Goal: Task Accomplishment & Management: Manage account settings

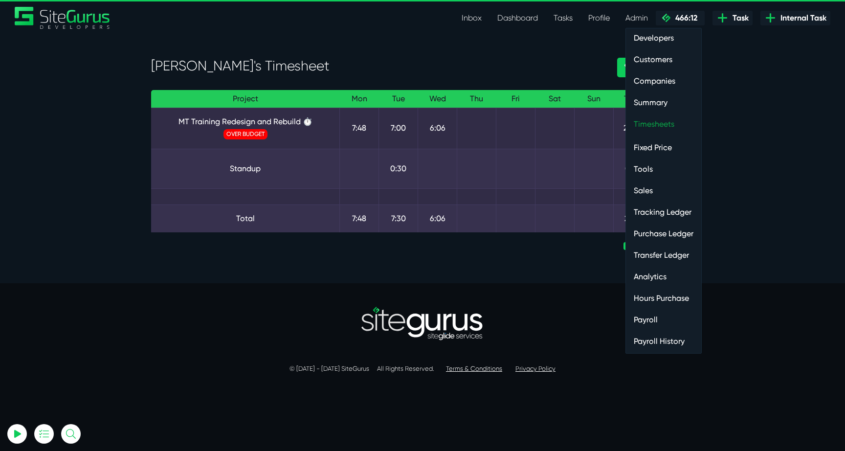
click at [645, 118] on link "Timesheets" at bounding box center [663, 124] width 75 height 20
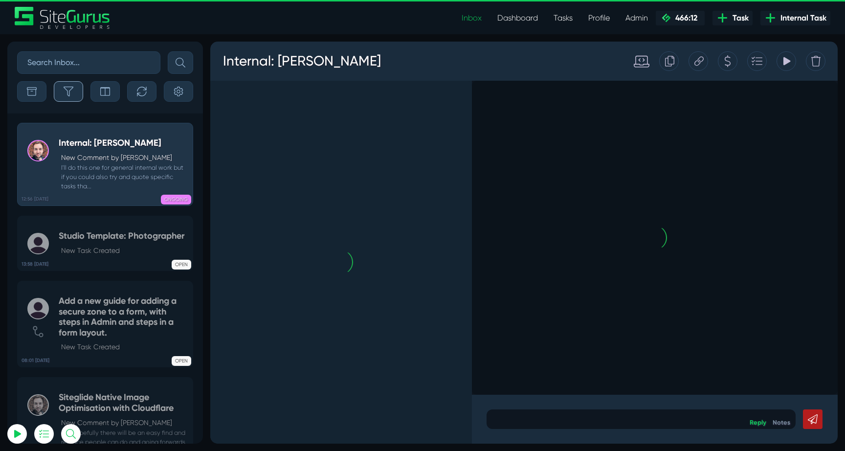
click at [65, 84] on button "button" at bounding box center [68, 91] width 29 height 21
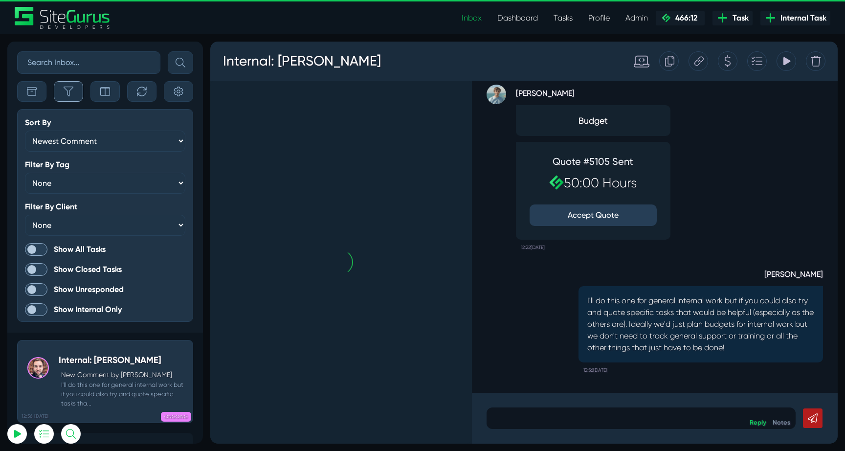
scroll to position [-2511, 0]
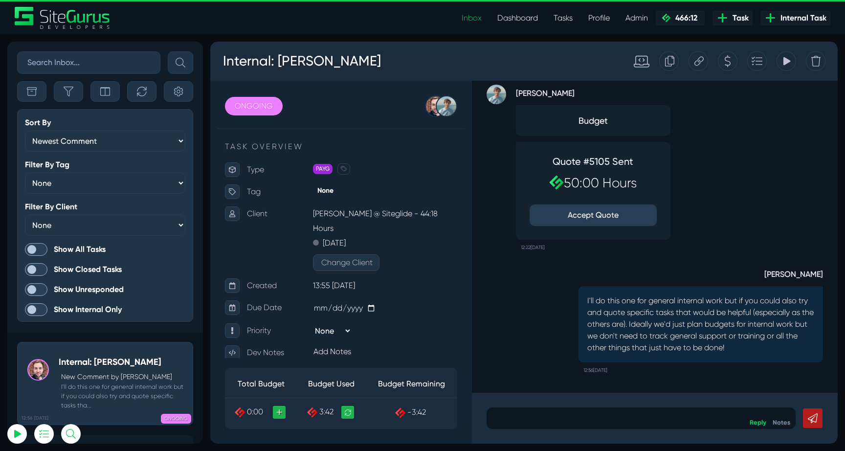
click at [41, 251] on span at bounding box center [36, 249] width 22 height 13
click at [0, 0] on input "Show All Tasks" at bounding box center [0, 0] width 0 height 0
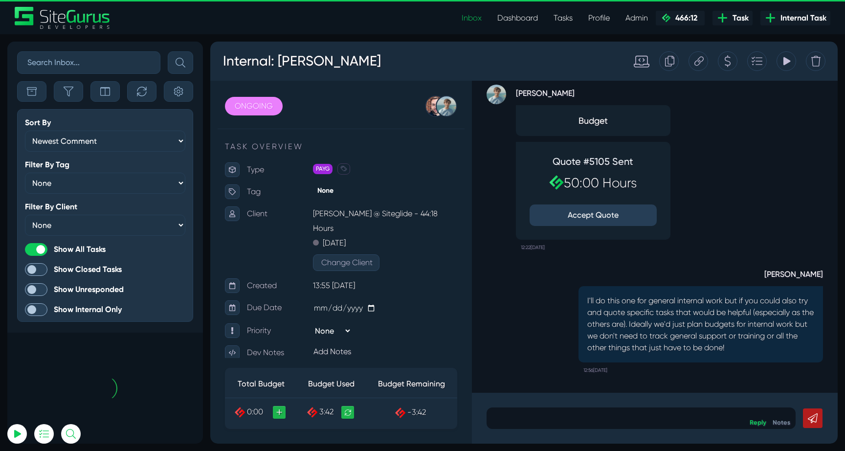
click at [72, 102] on div "Sort By Newest Comment Latest Activity Due Date Priority Name Filter By Tag Non…" at bounding box center [105, 187] width 196 height 291
click at [72, 97] on button "button" at bounding box center [68, 91] width 29 height 21
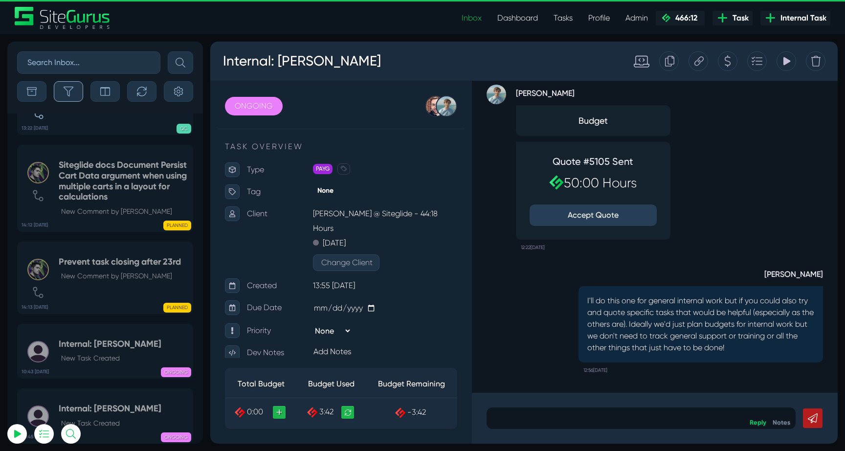
scroll to position [-39031, 0]
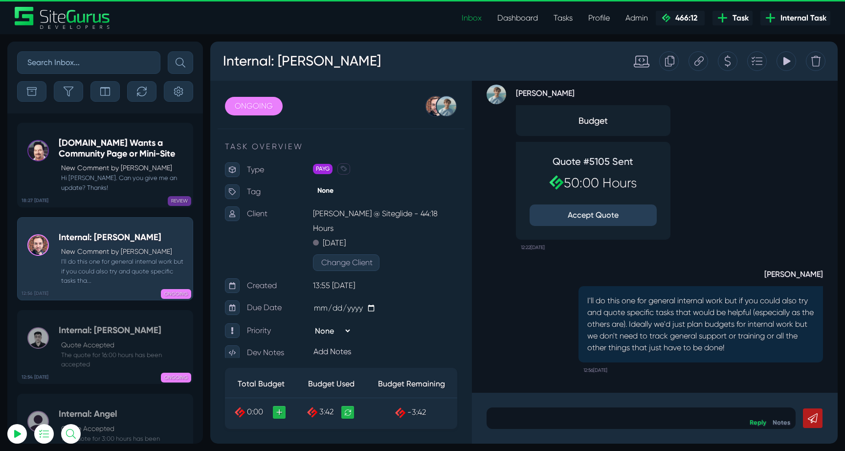
click at [120, 180] on small "Hi Josh. Can you give me an update? Thanks!" at bounding box center [123, 182] width 129 height 19
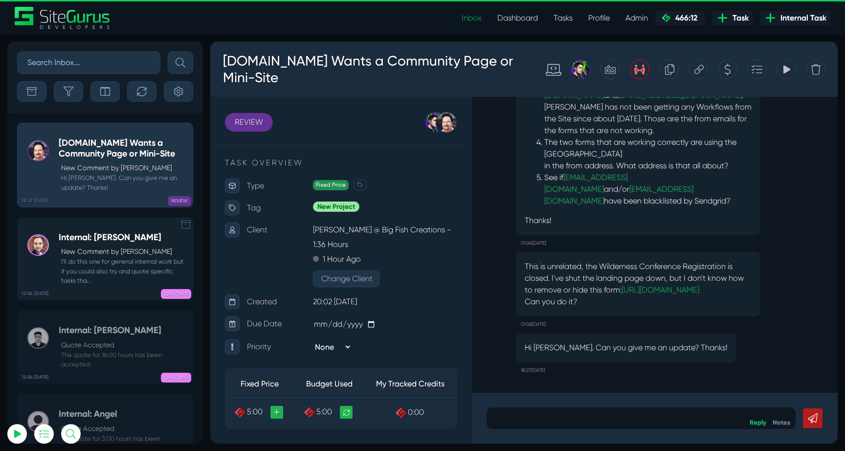
click at [122, 260] on small "I'll do this one for general internal work but if you could also try and quote …" at bounding box center [123, 271] width 129 height 28
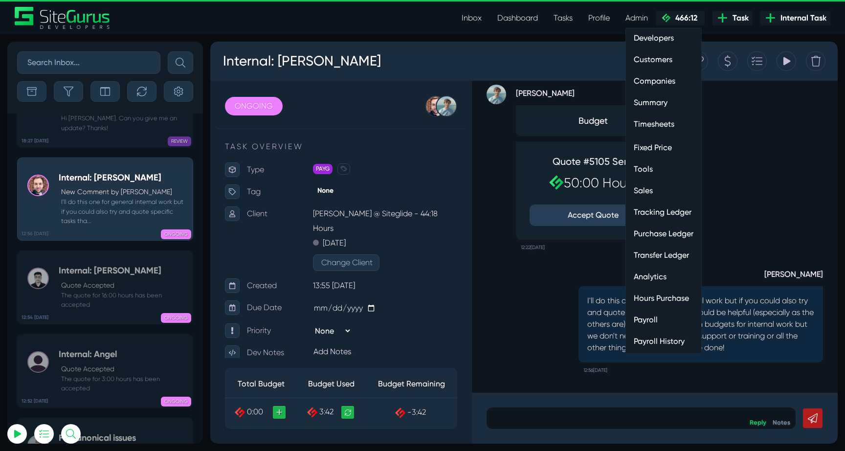
scroll to position [-38937, 0]
click at [667, 296] on link "Hours Purchase" at bounding box center [663, 299] width 75 height 20
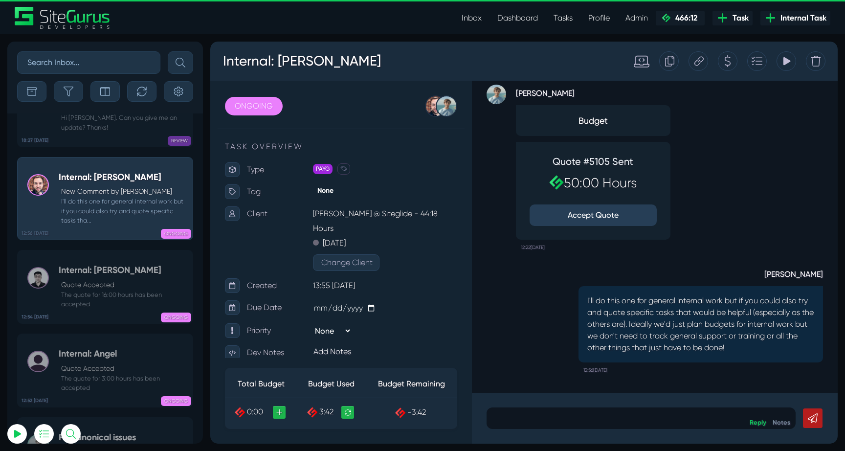
scroll to position [0, 0]
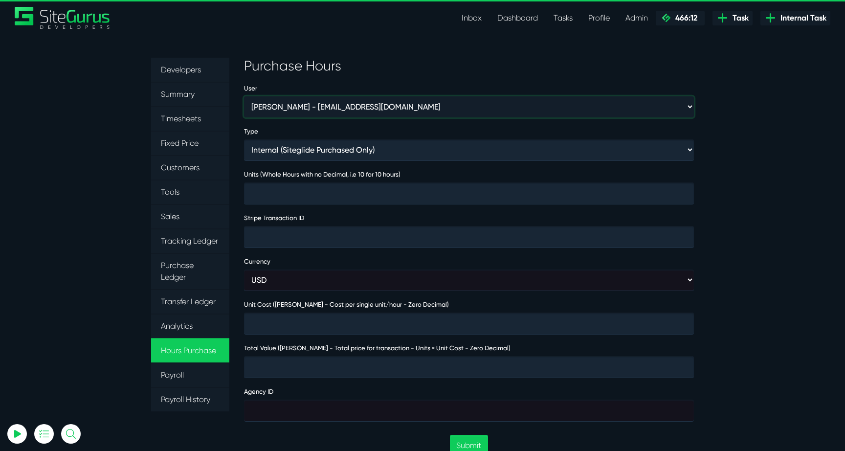
click at [279, 103] on select "[PERSON_NAME] - [EMAIL_ADDRESS][DOMAIN_NAME] [PERSON_NAME] - [EMAIL_ADDRESS][DO…" at bounding box center [469, 106] width 450 height 21
select select "347"
click at [244, 96] on select "[PERSON_NAME] - [EMAIL_ADDRESS][DOMAIN_NAME] [PERSON_NAME] - [EMAIL_ADDRESS][DO…" at bounding box center [469, 106] width 450 height 21
type input "1"
type input "2000"
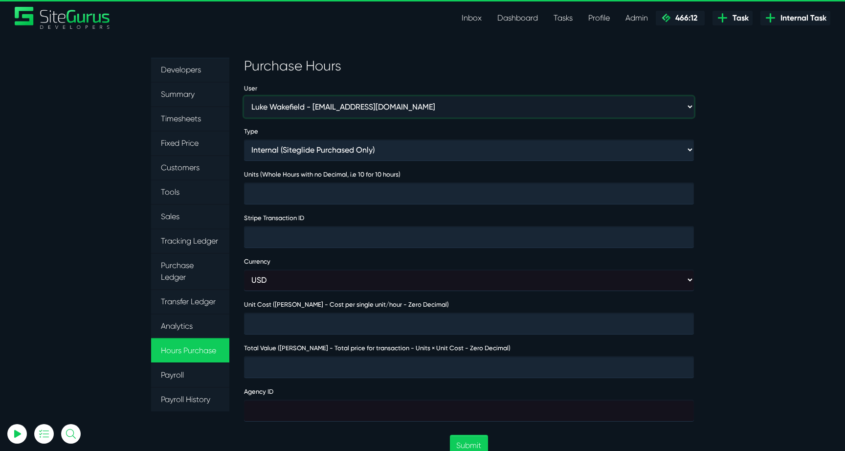
type input "2000"
type input "230074"
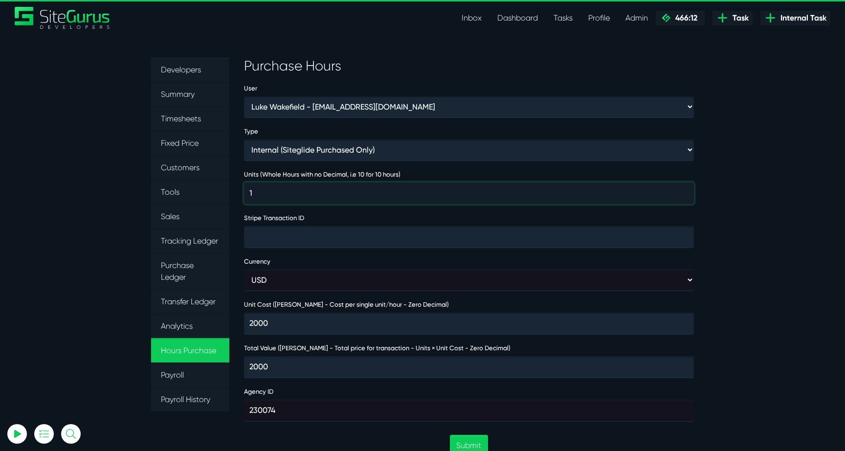
click at [334, 192] on input "1" at bounding box center [469, 193] width 450 height 22
type input "10"
type input "20000"
type input "100"
type input "200000"
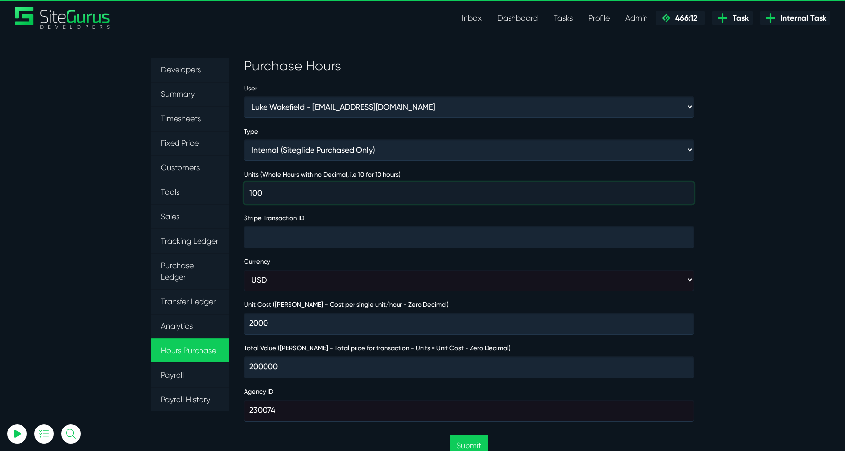
type input "100"
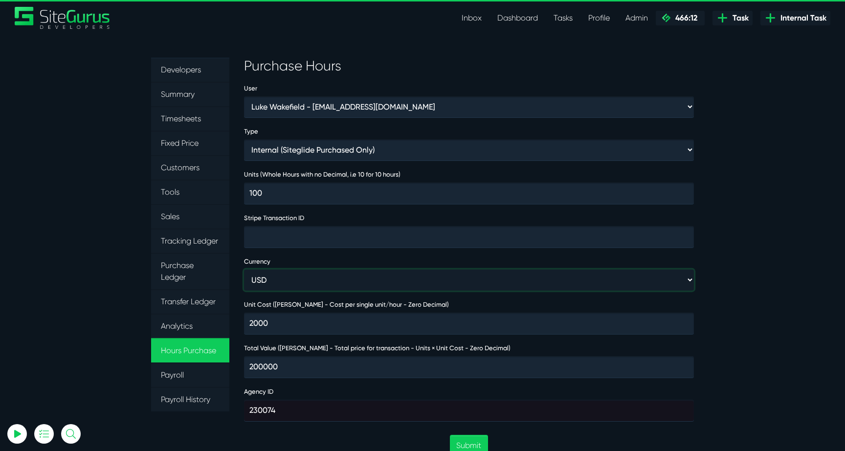
click at [307, 279] on select "USD GBP AUD" at bounding box center [469, 280] width 450 height 21
select select "gbp"
click at [244, 270] on select "USD GBP AUD" at bounding box center [469, 280] width 450 height 21
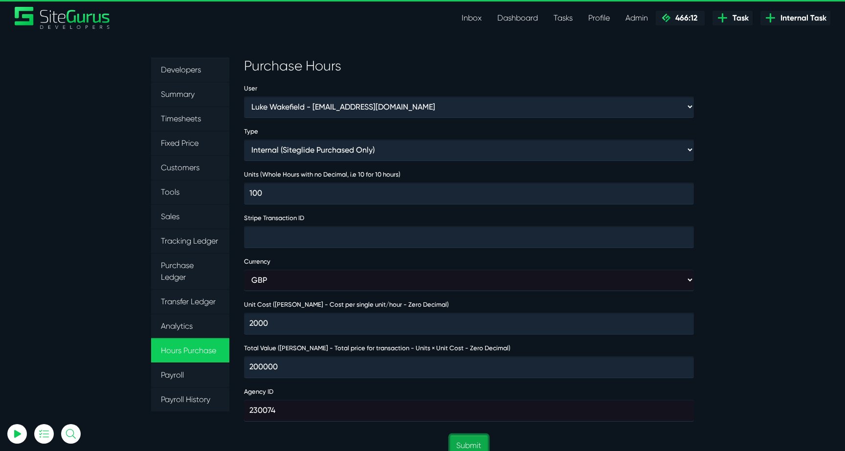
click at [477, 443] on button "Submit" at bounding box center [469, 445] width 38 height 21
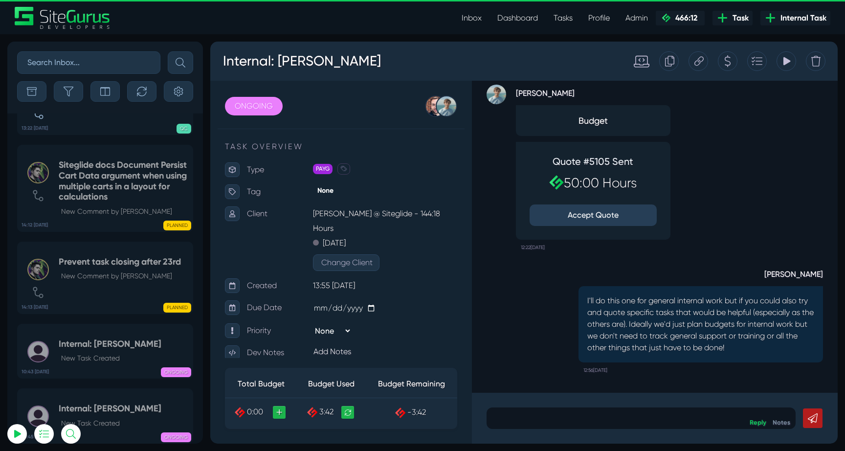
type input "luke@sitegurus.io"
click at [617, 217] on button "Accept Quote" at bounding box center [593, 215] width 127 height 22
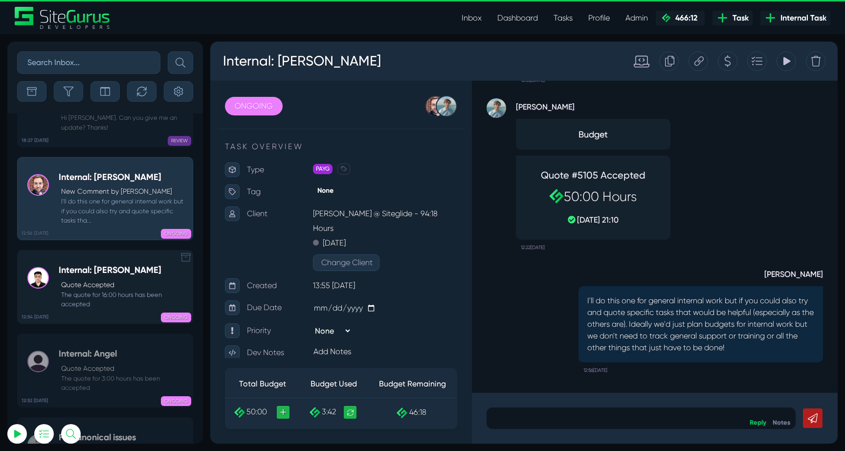
click at [149, 265] on h5 "Internal: Kevin" at bounding box center [123, 270] width 129 height 11
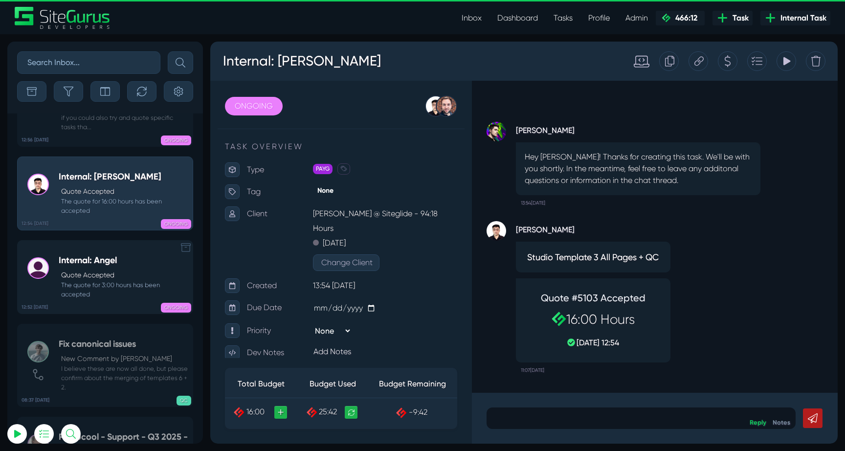
click at [124, 280] on small "The quote for 3:00 hours has been accepted" at bounding box center [123, 289] width 129 height 19
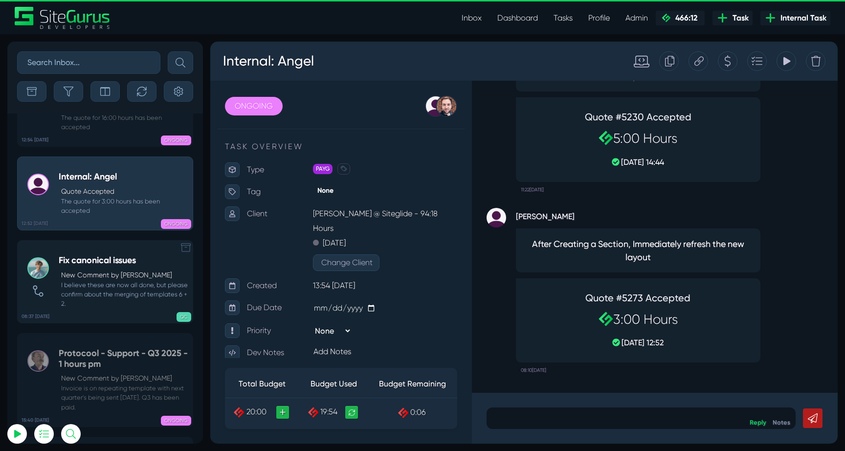
click at [124, 280] on small "I believe these are now all done, but please confirm about the merging of templ…" at bounding box center [123, 294] width 129 height 28
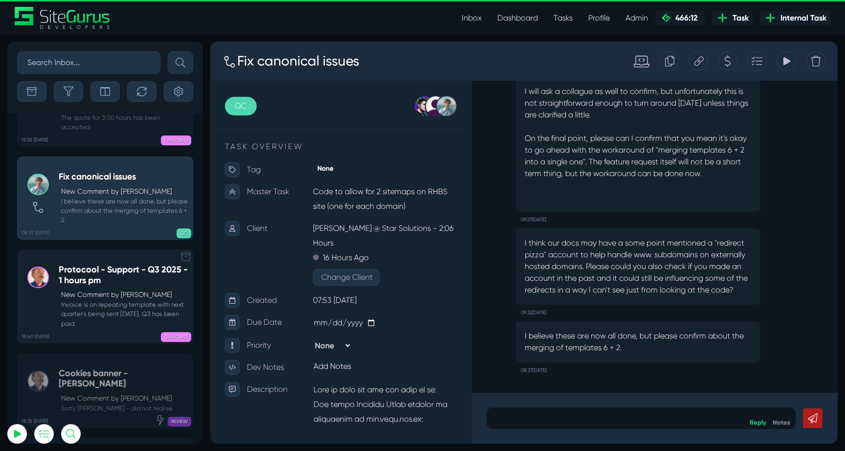
click at [124, 265] on h5 "Protocool - Support - Q3 2025 - 1 hours pm" at bounding box center [123, 275] width 129 height 21
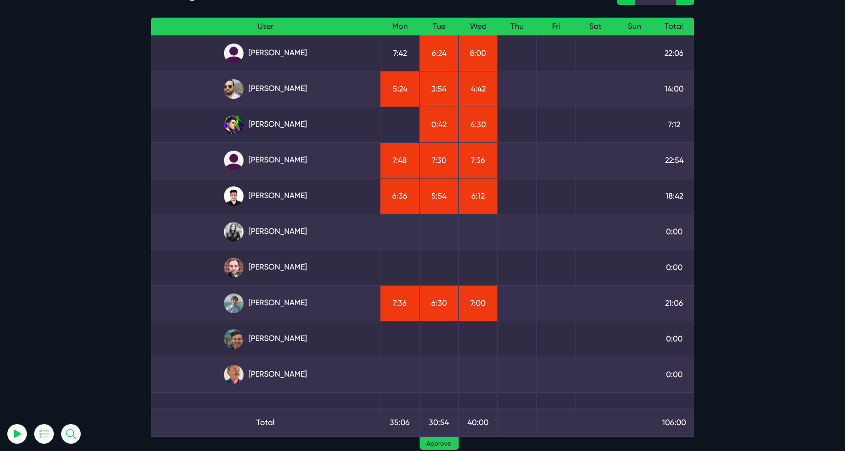
scroll to position [74, 0]
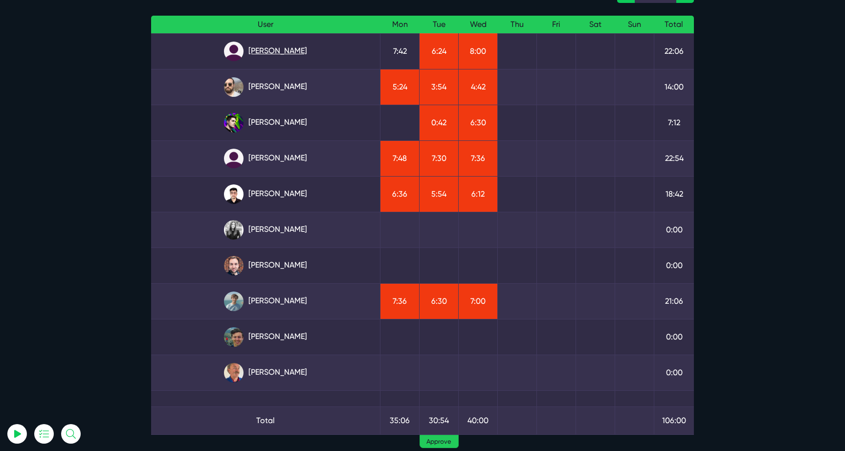
click at [292, 51] on link "[PERSON_NAME]" at bounding box center [265, 52] width 213 height 20
click at [282, 296] on link "[PERSON_NAME]" at bounding box center [265, 302] width 213 height 20
click at [290, 121] on link "[PERSON_NAME]" at bounding box center [265, 123] width 213 height 20
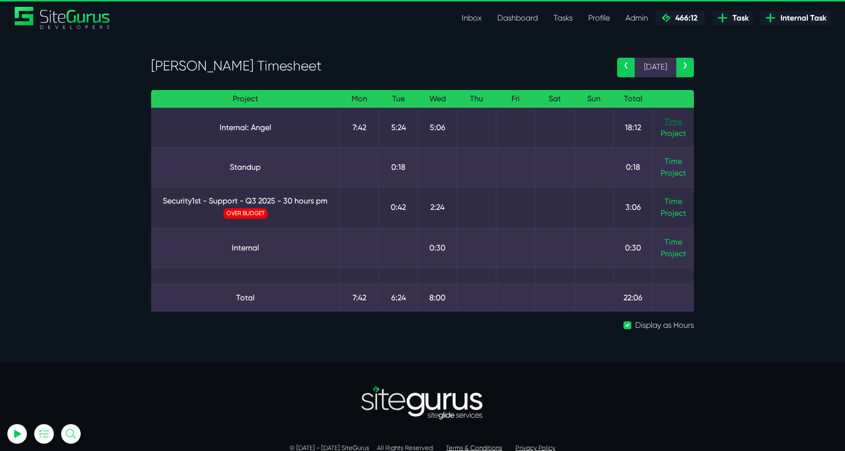
click at [674, 123] on link "Time" at bounding box center [674, 121] width 18 height 9
click at [680, 201] on link "Time" at bounding box center [674, 201] width 18 height 9
click at [666, 235] on td "Time Project" at bounding box center [674, 248] width 42 height 40
click at [667, 238] on link "Time" at bounding box center [674, 241] width 18 height 9
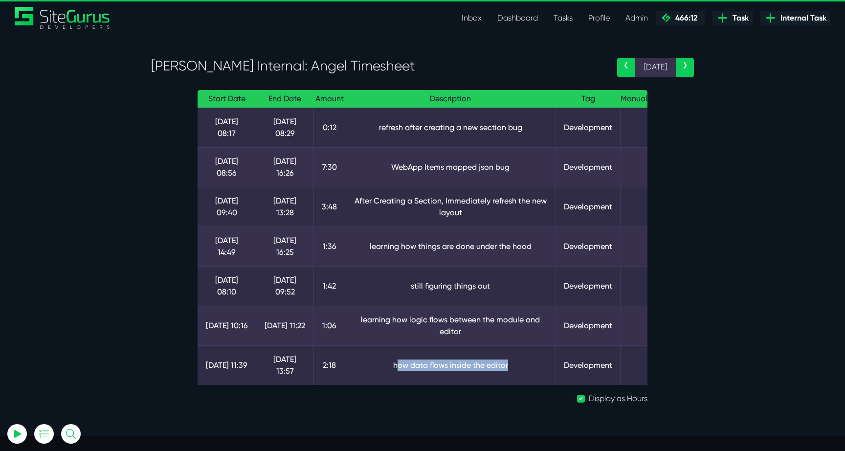
drag, startPoint x: 396, startPoint y: 333, endPoint x: 526, endPoint y: 334, distance: 130.1
click at [526, 345] on td "how data flows inside the editor" at bounding box center [450, 365] width 211 height 40
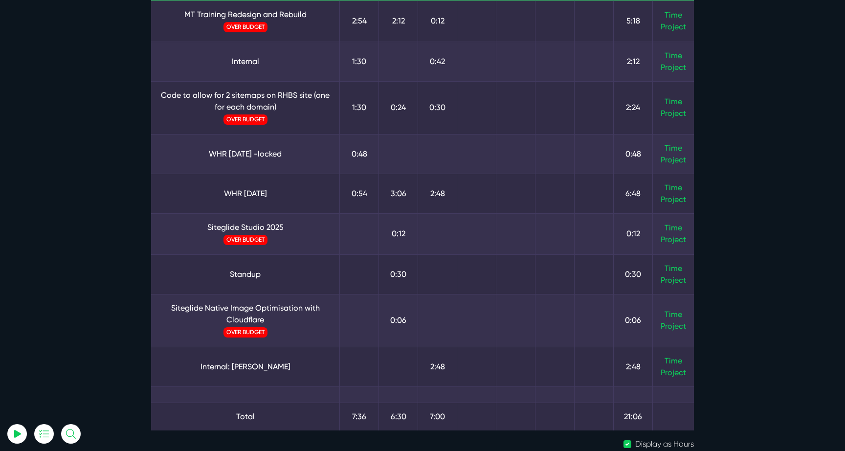
scroll to position [117, 0]
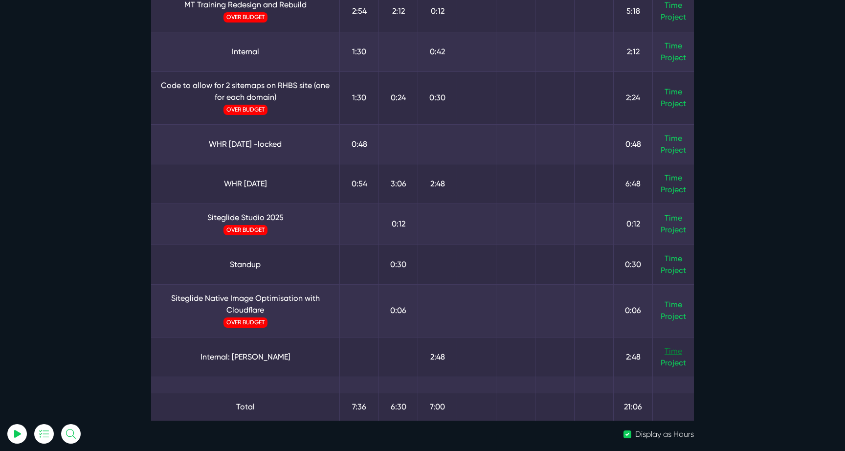
click at [673, 351] on link "Time" at bounding box center [674, 350] width 18 height 9
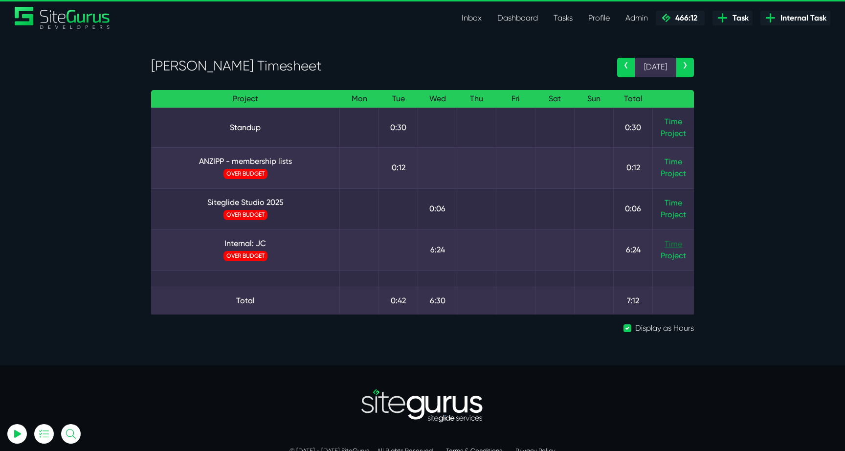
click at [677, 243] on link "Time" at bounding box center [674, 243] width 18 height 9
click at [248, 243] on link "Internal: JC" at bounding box center [245, 244] width 173 height 12
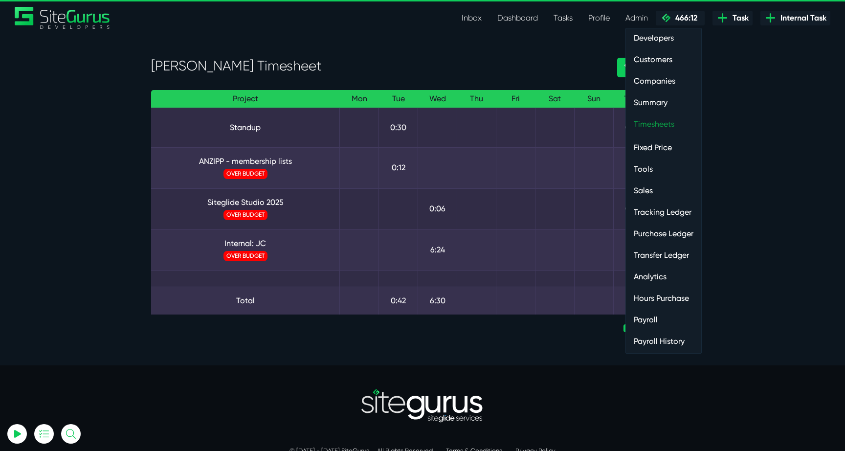
click at [658, 121] on link "Timesheets" at bounding box center [663, 124] width 75 height 20
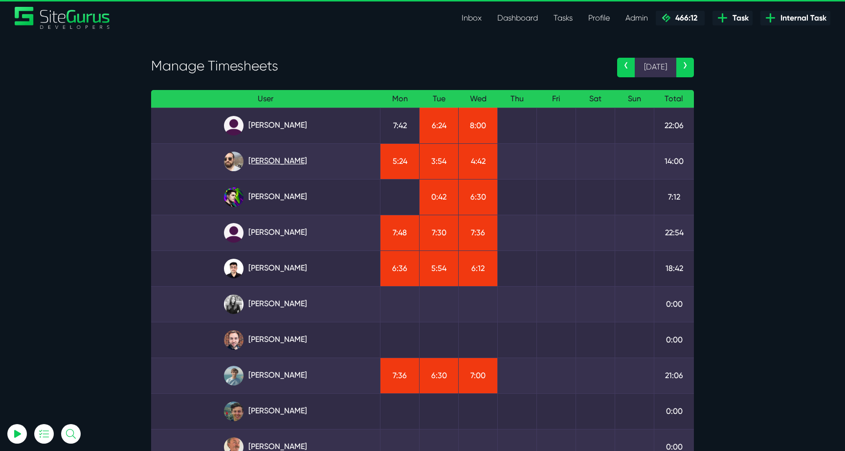
type input "[EMAIL_ADDRESS][DOMAIN_NAME]"
click at [293, 156] on link "[PERSON_NAME]" at bounding box center [265, 162] width 213 height 20
click at [288, 266] on link "[PERSON_NAME]" at bounding box center [265, 269] width 213 height 20
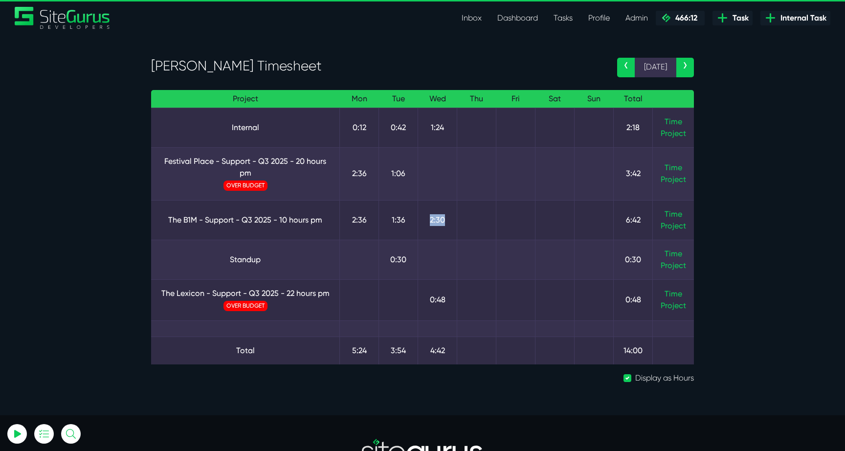
drag, startPoint x: 429, startPoint y: 222, endPoint x: 455, endPoint y: 217, distance: 26.9
click at [455, 217] on td "2:30" at bounding box center [437, 220] width 39 height 40
click at [673, 211] on link "Time" at bounding box center [674, 213] width 18 height 9
click at [675, 115] on td "Time Project" at bounding box center [674, 128] width 42 height 40
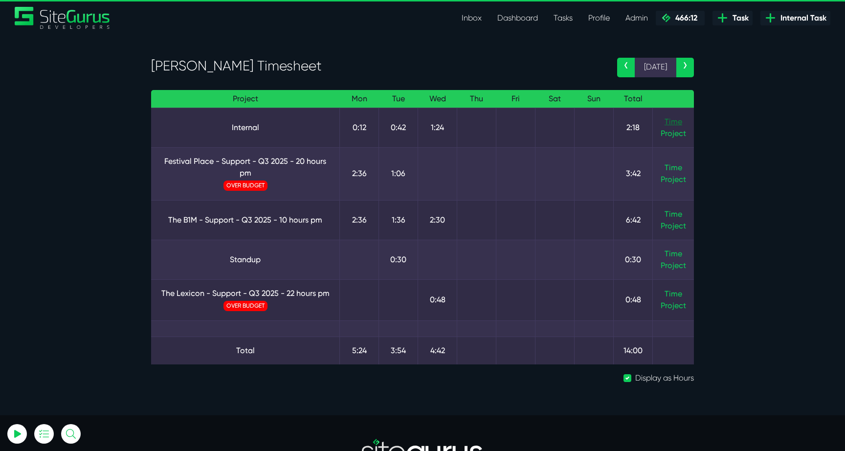
click at [674, 122] on link "Time" at bounding box center [674, 121] width 18 height 9
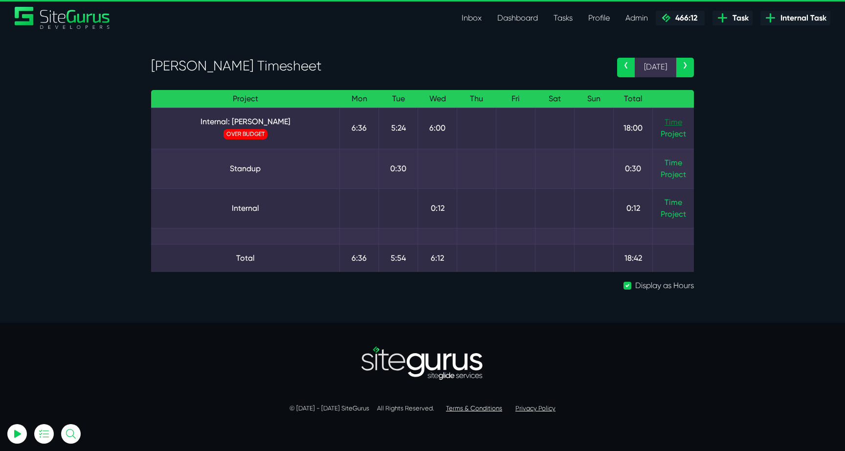
click at [665, 120] on link "Time" at bounding box center [674, 121] width 18 height 9
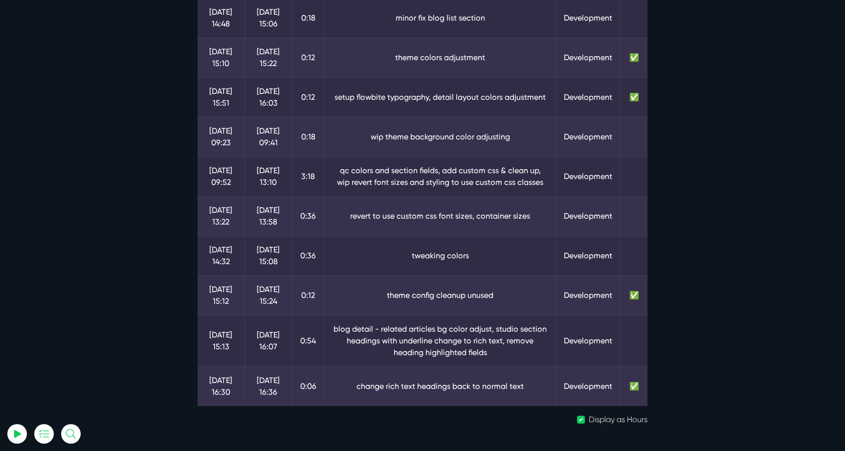
scroll to position [434, 0]
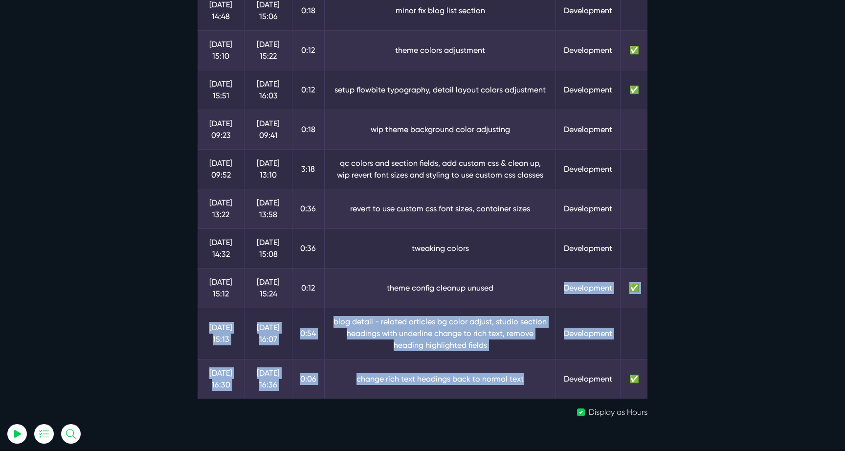
drag, startPoint x: 528, startPoint y: 382, endPoint x: 417, endPoint y: 303, distance: 136.1
click at [417, 303] on tbody "[DATE] 08:18 [DATE] 10:12 1:54 homepage qc and remaining sections, updating ima…" at bounding box center [423, 36] width 450 height 725
click at [417, 303] on td "theme config cleanup unused" at bounding box center [440, 288] width 232 height 40
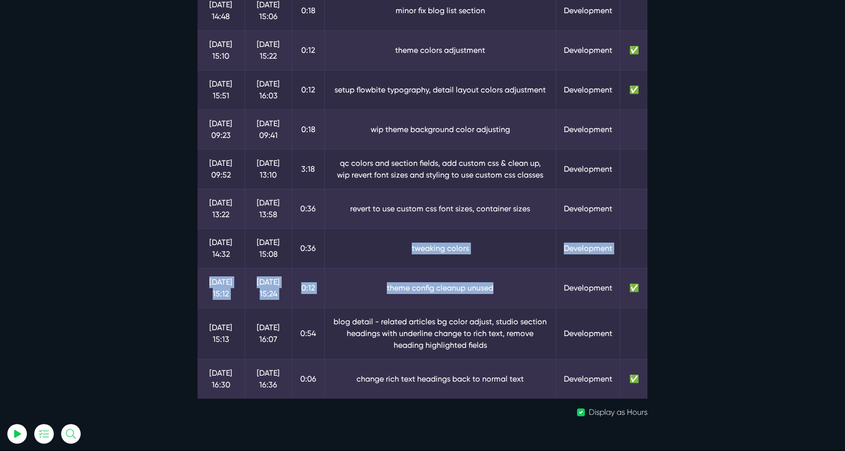
drag, startPoint x: 398, startPoint y: 252, endPoint x: 502, endPoint y: 299, distance: 113.8
click at [502, 299] on tbody "[DATE] 08:18 [DATE] 10:12 1:54 homepage qc and remaining sections, updating ima…" at bounding box center [423, 36] width 450 height 725
click at [503, 301] on td "theme config cleanup unused" at bounding box center [440, 288] width 232 height 40
